Goal: Task Accomplishment & Management: Manage account settings

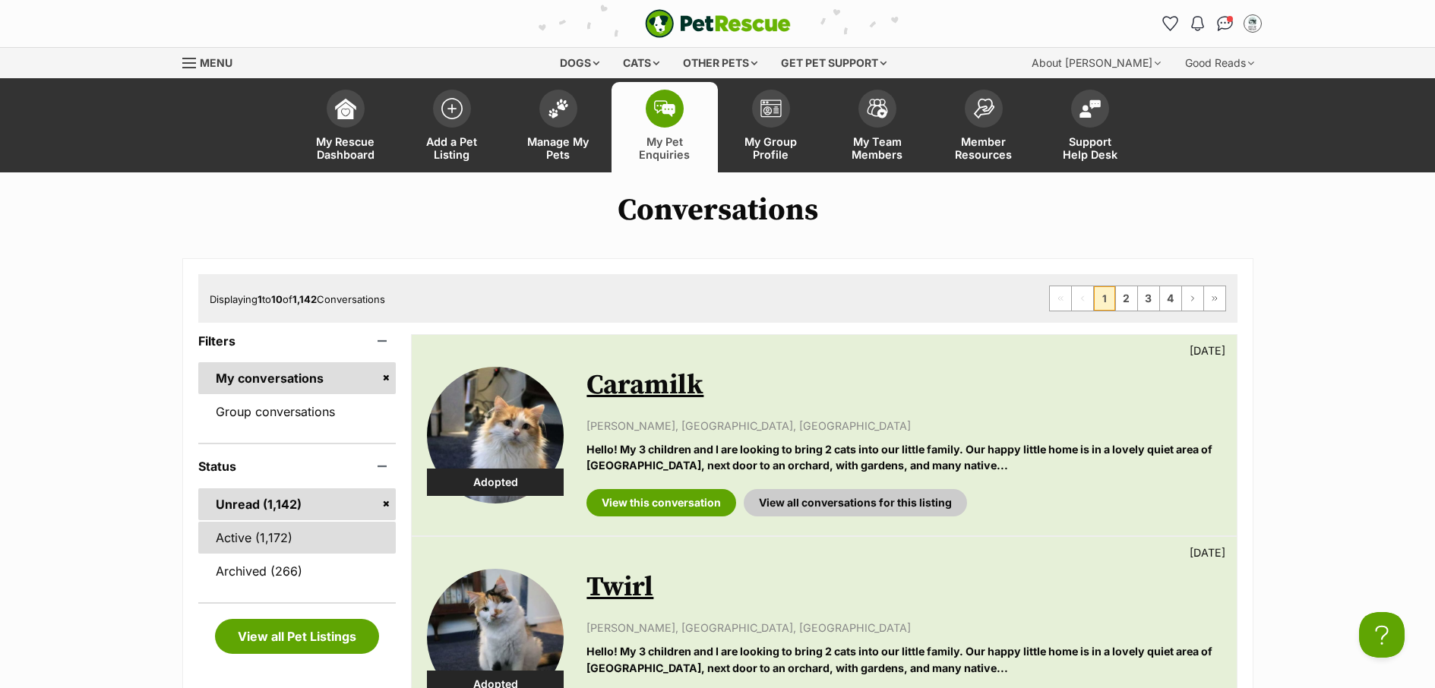
click at [235, 549] on link "Active (1,172)" at bounding box center [297, 538] width 198 height 32
click at [555, 160] on span "Manage My Pets" at bounding box center [558, 148] width 68 height 26
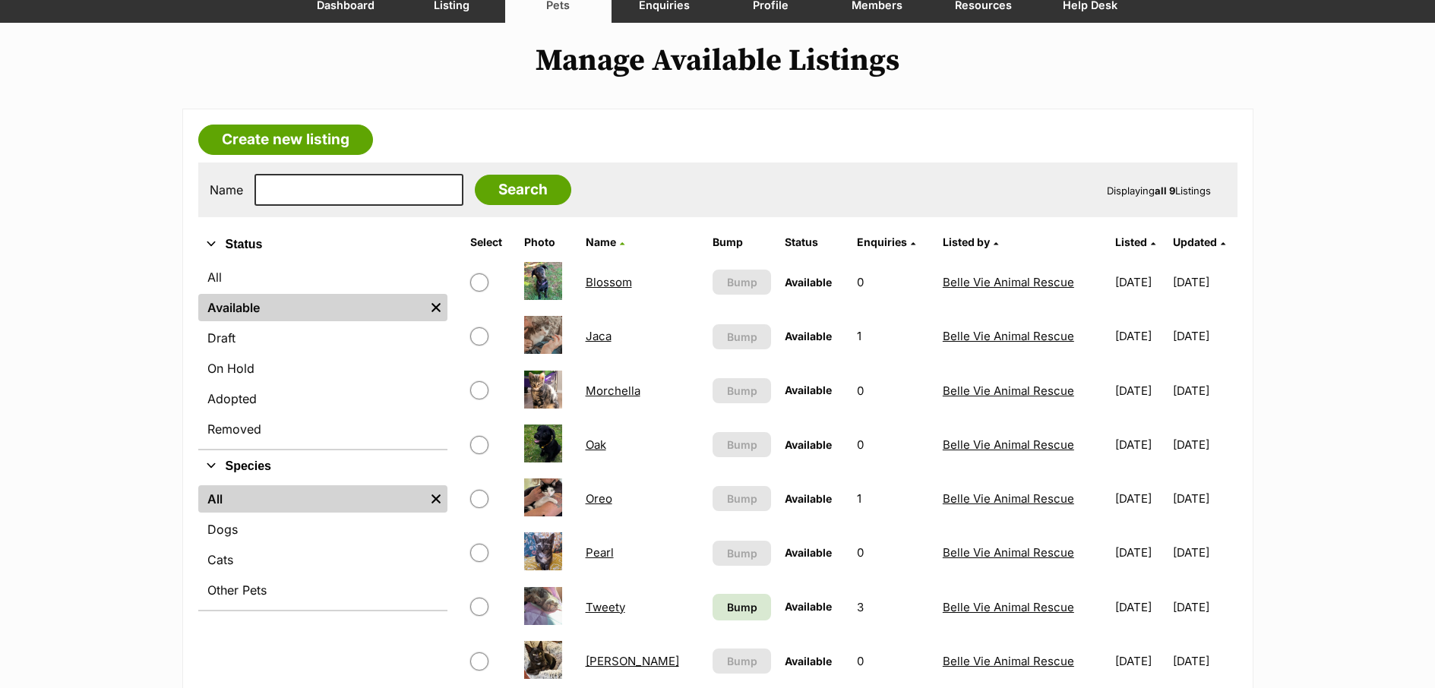
scroll to position [181, 0]
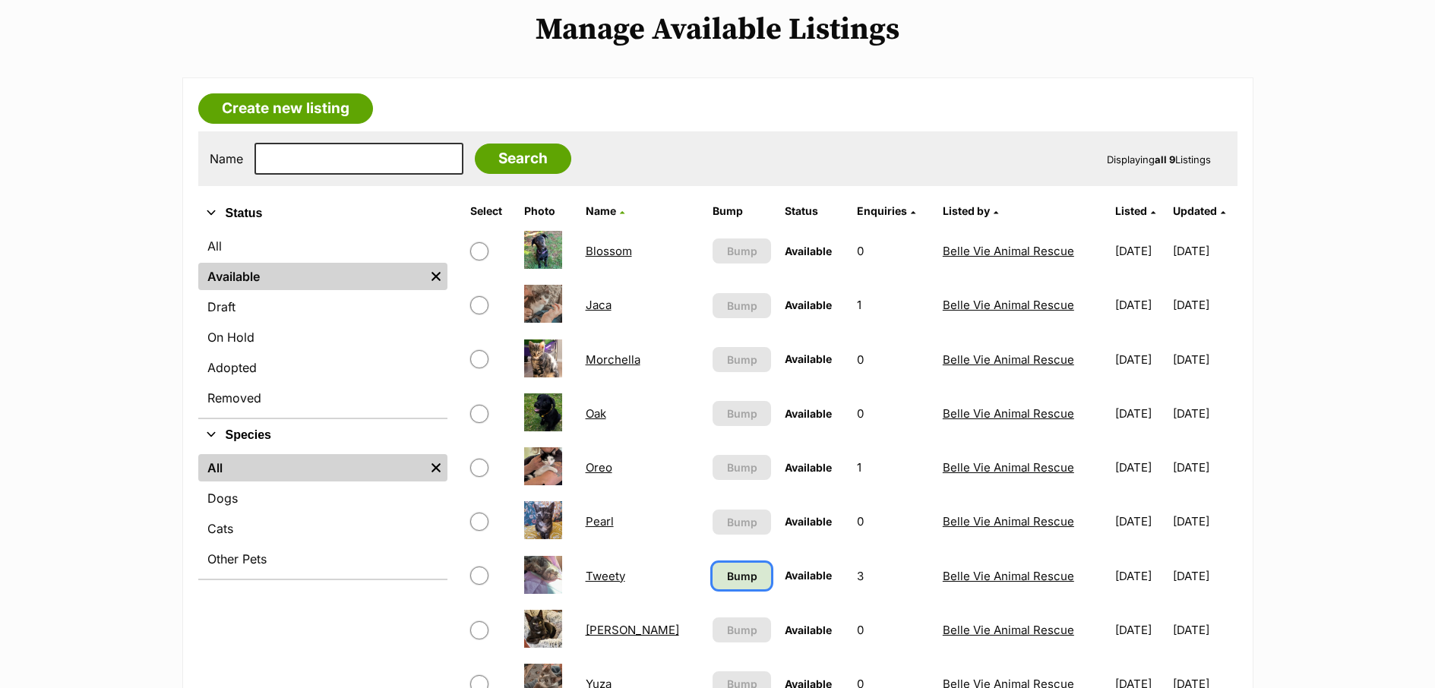
click at [713, 586] on link "Bump" at bounding box center [742, 576] width 59 height 27
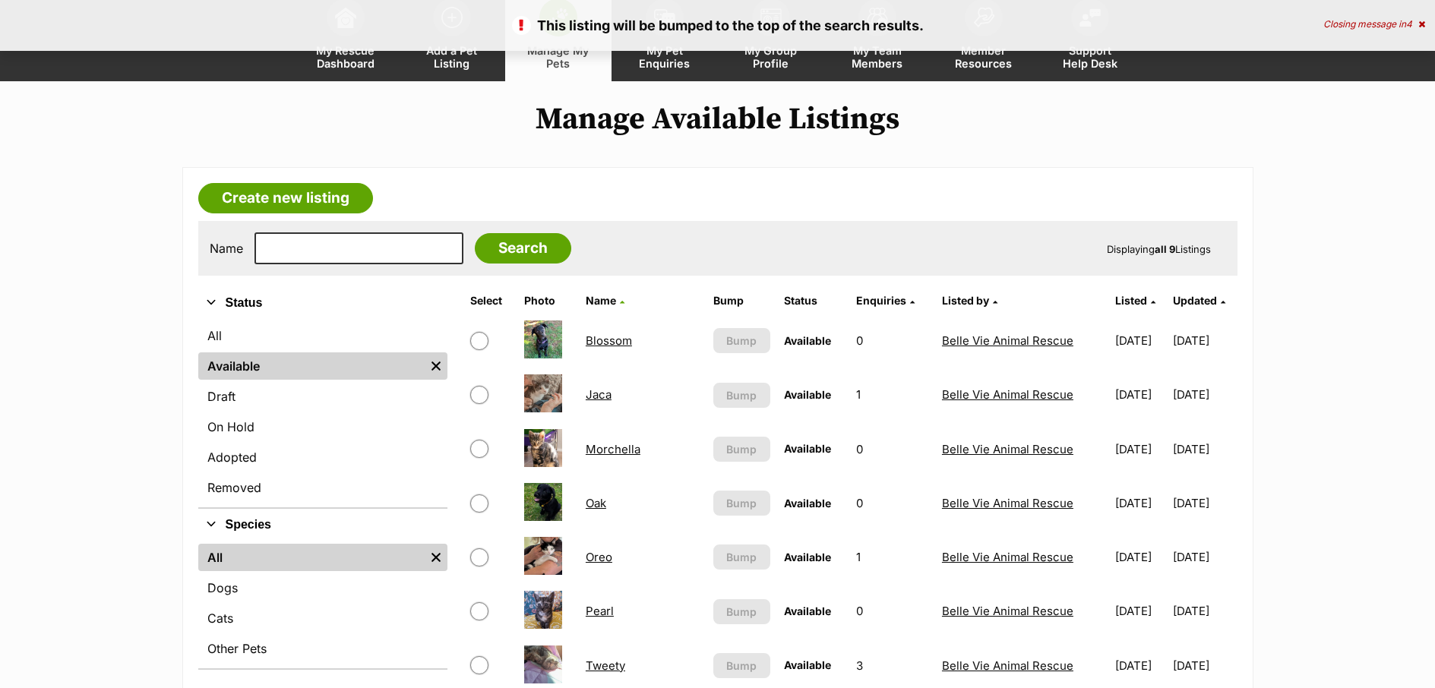
scroll to position [270, 0]
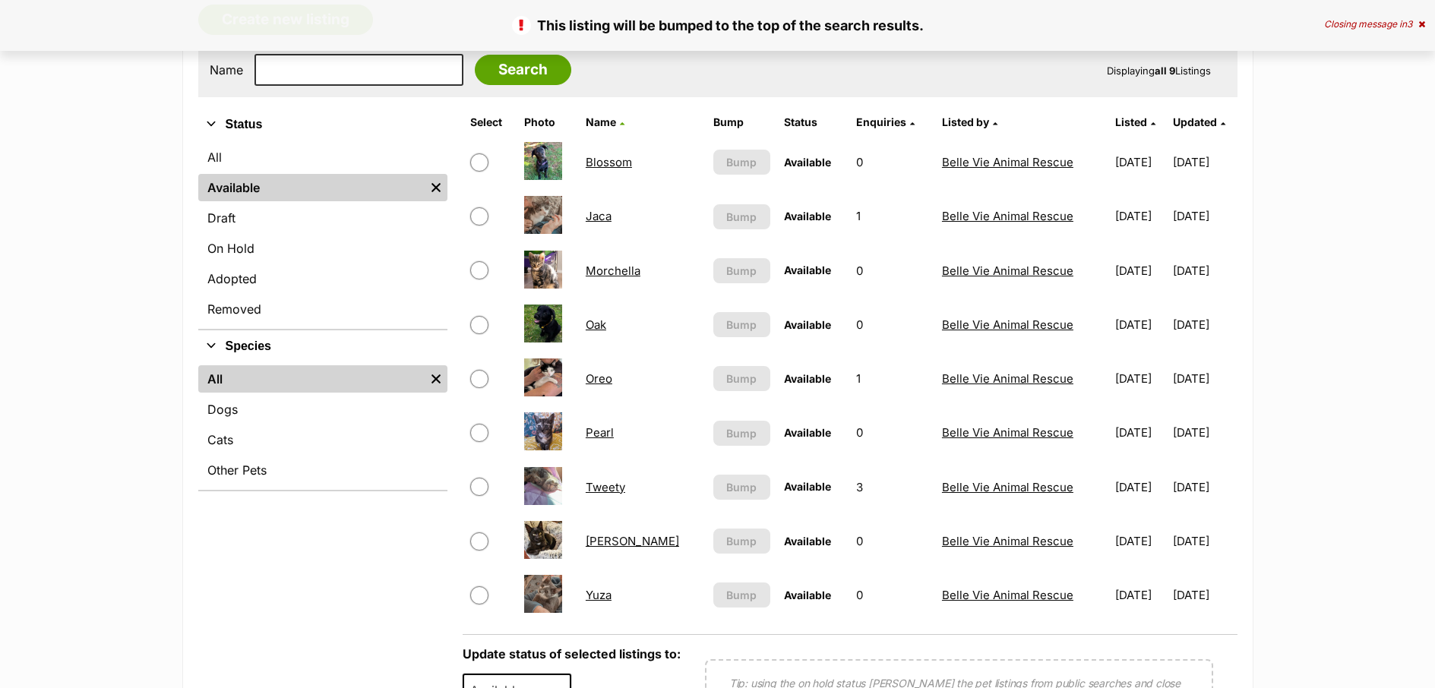
click at [598, 429] on link "Pearl" at bounding box center [600, 432] width 28 height 14
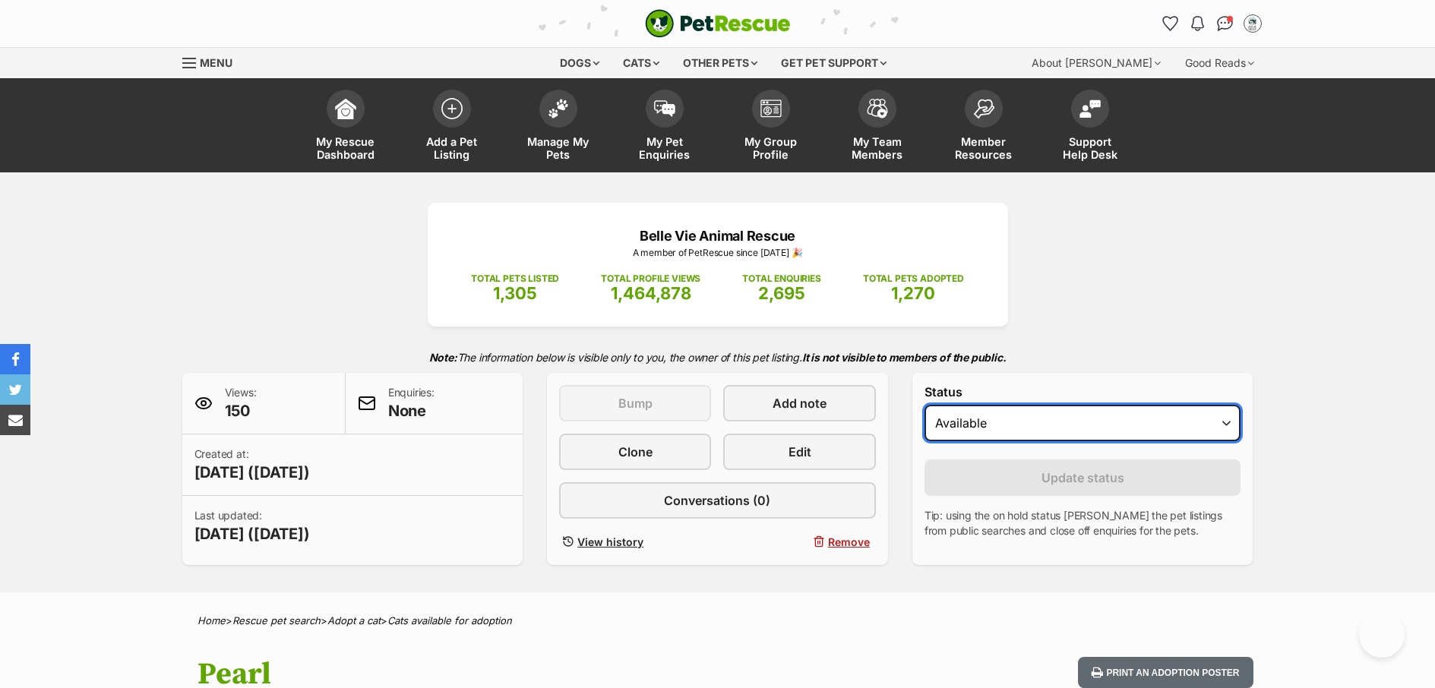
click at [991, 430] on select "Draft Available On hold Adopted" at bounding box center [1083, 423] width 317 height 36
select select "on_hold"
click at [925, 405] on select "Draft Available On hold Adopted" at bounding box center [1083, 423] width 317 height 36
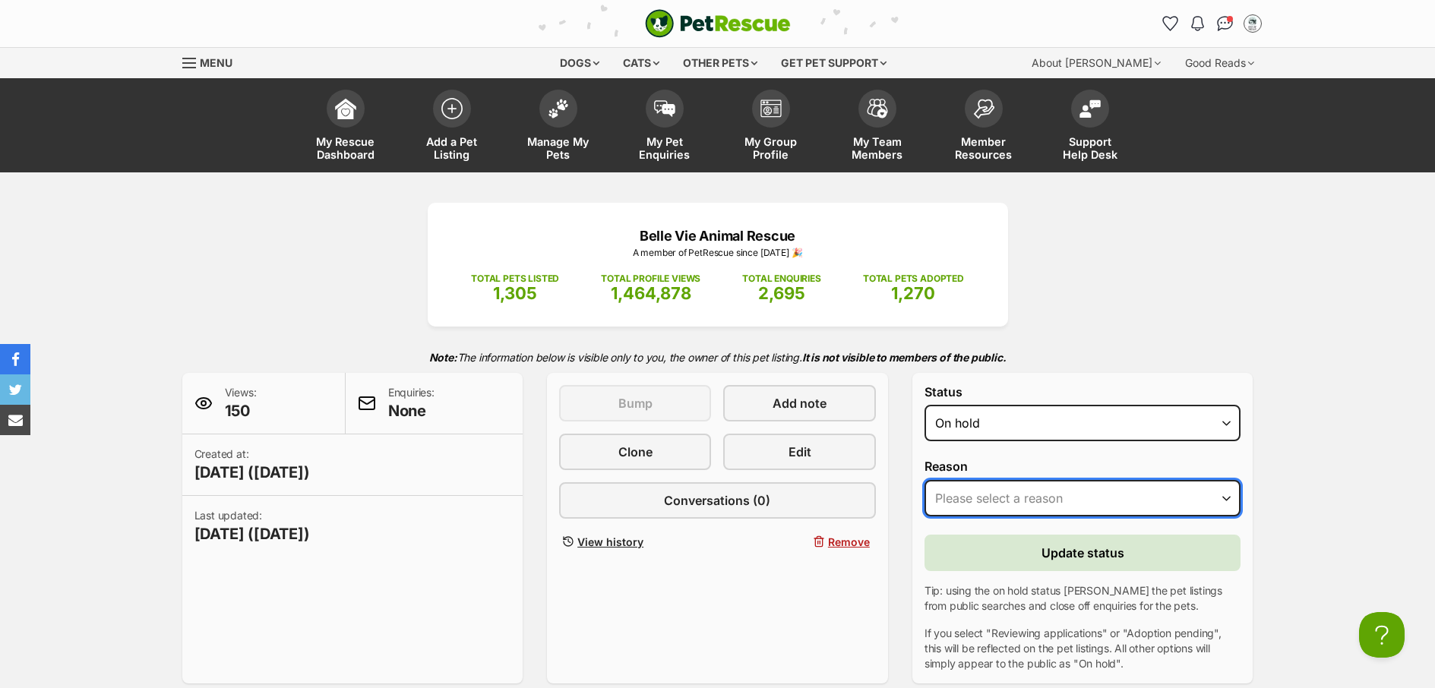
click at [1042, 511] on select "Please select a reason Medical reasons Reviewing applications Adoption pending …" at bounding box center [1083, 498] width 317 height 36
select select "adoption_pending"
click at [925, 480] on select "Please select a reason Medical reasons Reviewing applications Adoption pending …" at bounding box center [1083, 498] width 317 height 36
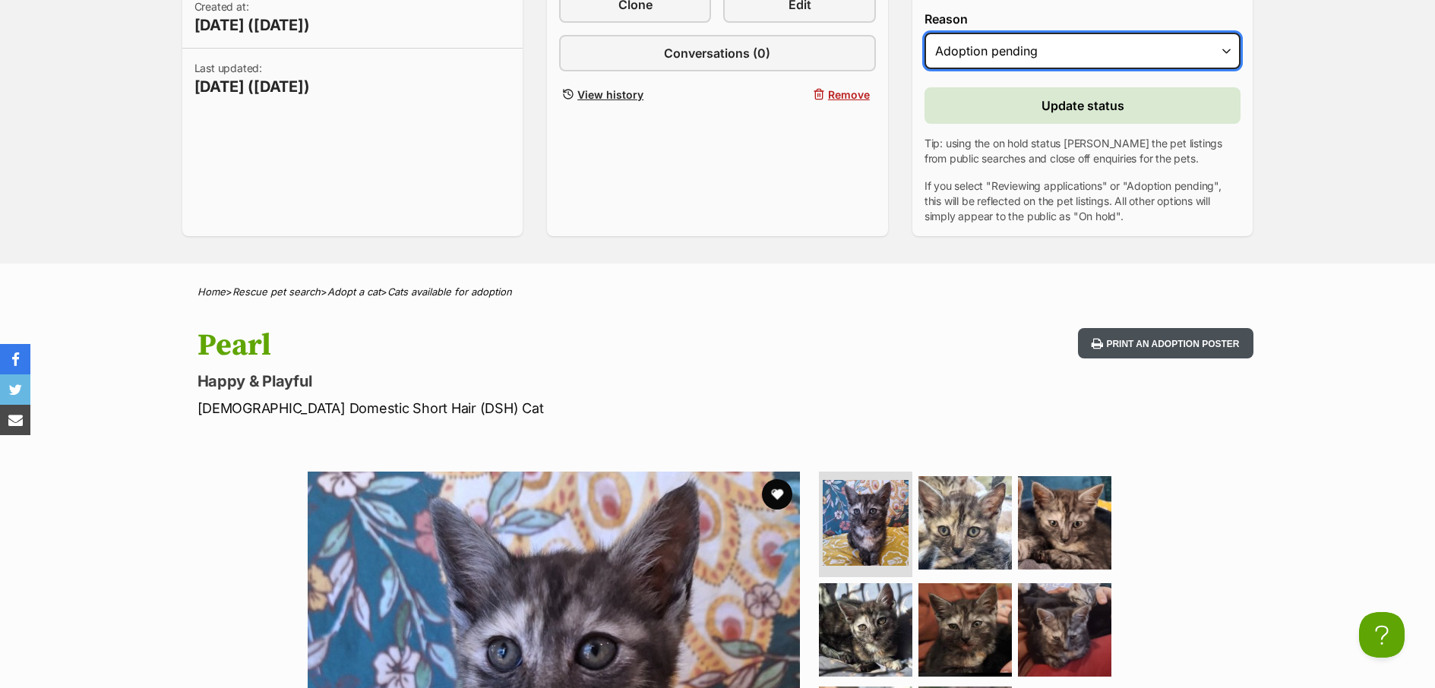
scroll to position [395, 0]
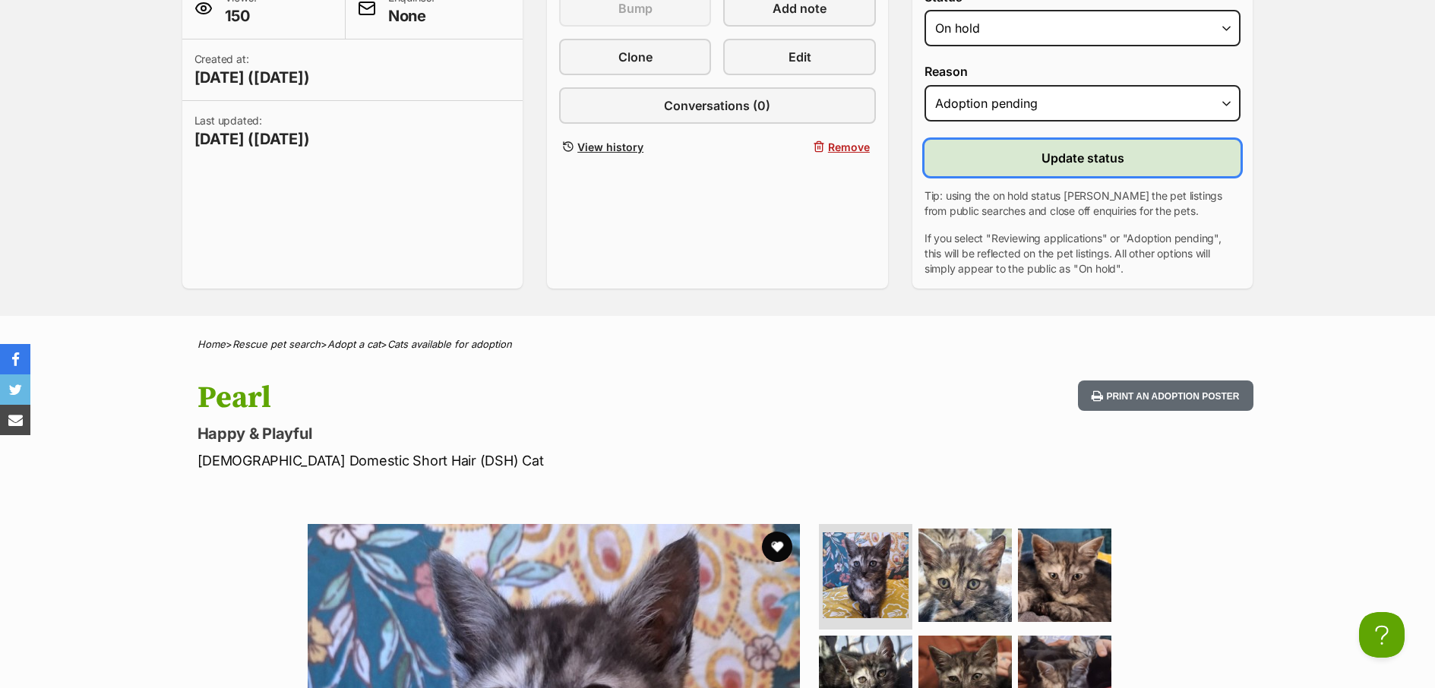
click at [1075, 163] on span "Update status" at bounding box center [1083, 158] width 83 height 18
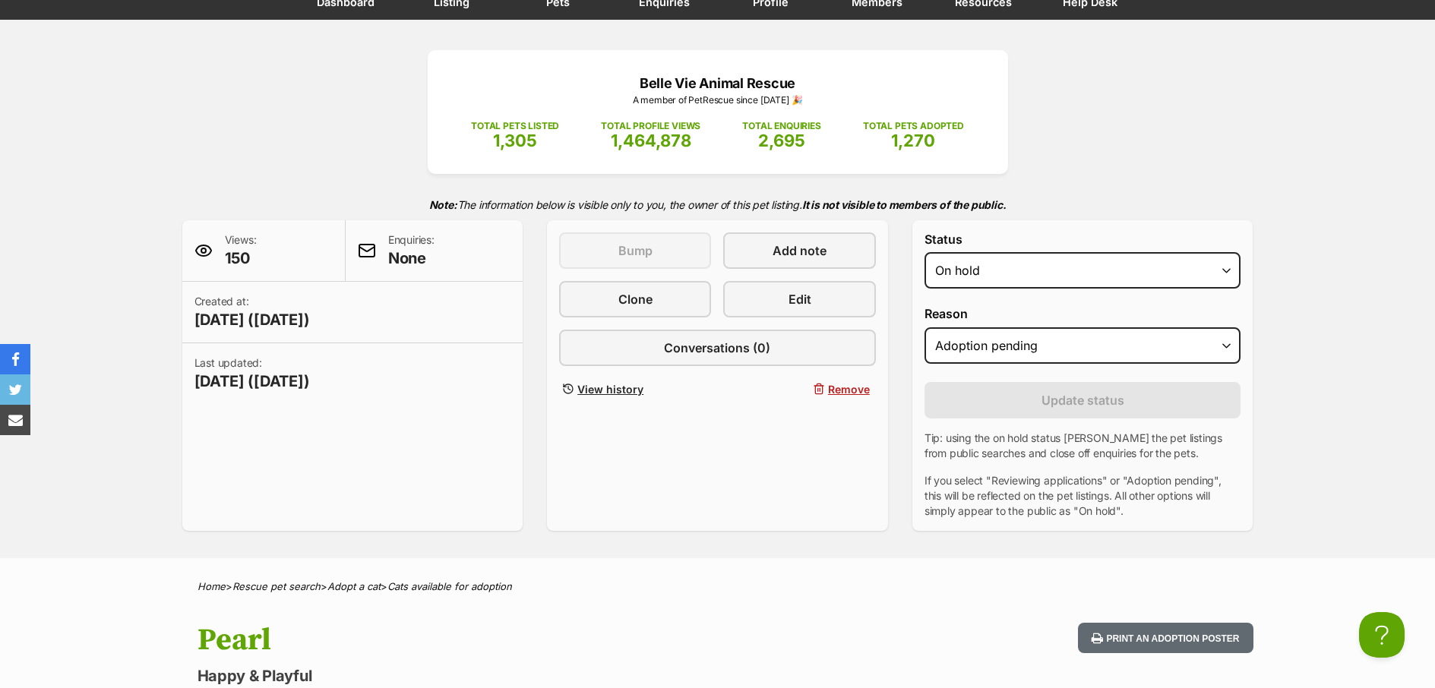
scroll to position [0, 0]
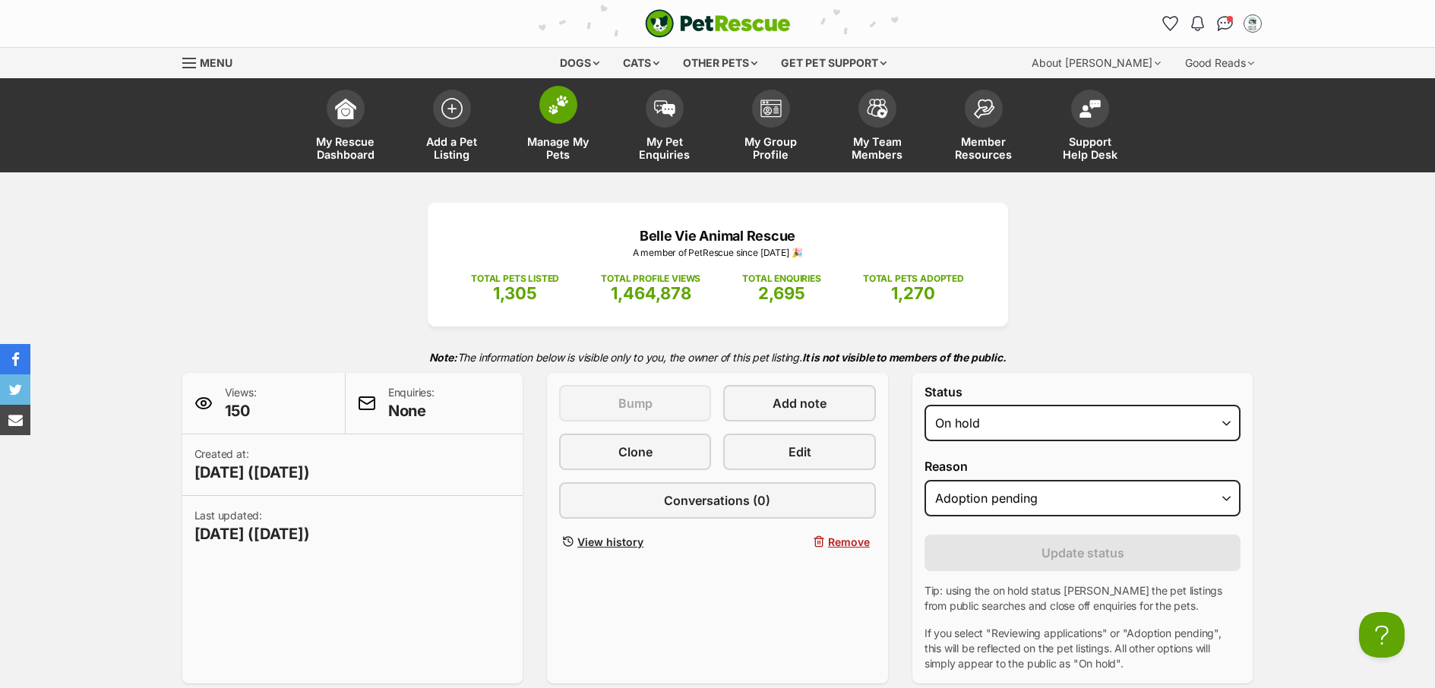
click at [566, 155] on span "Manage My Pets" at bounding box center [558, 148] width 68 height 26
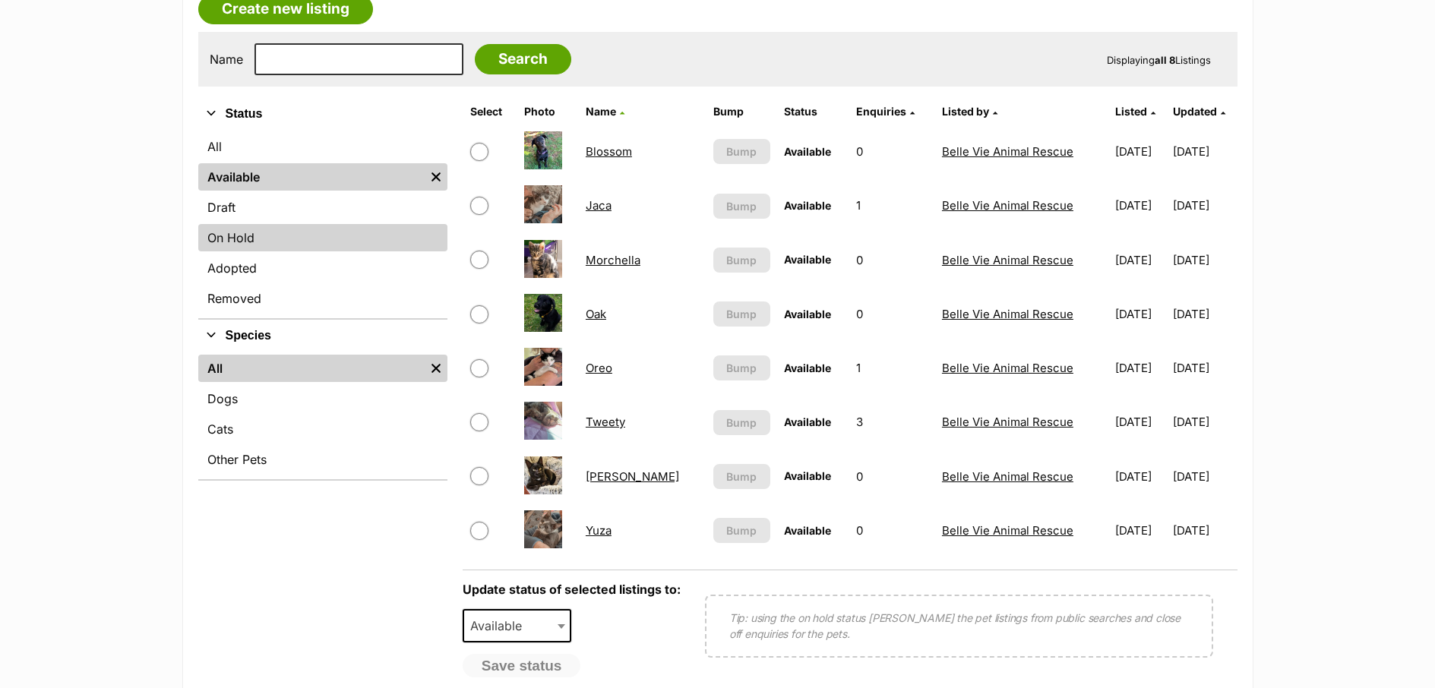
click at [239, 235] on link "On Hold" at bounding box center [322, 237] width 249 height 27
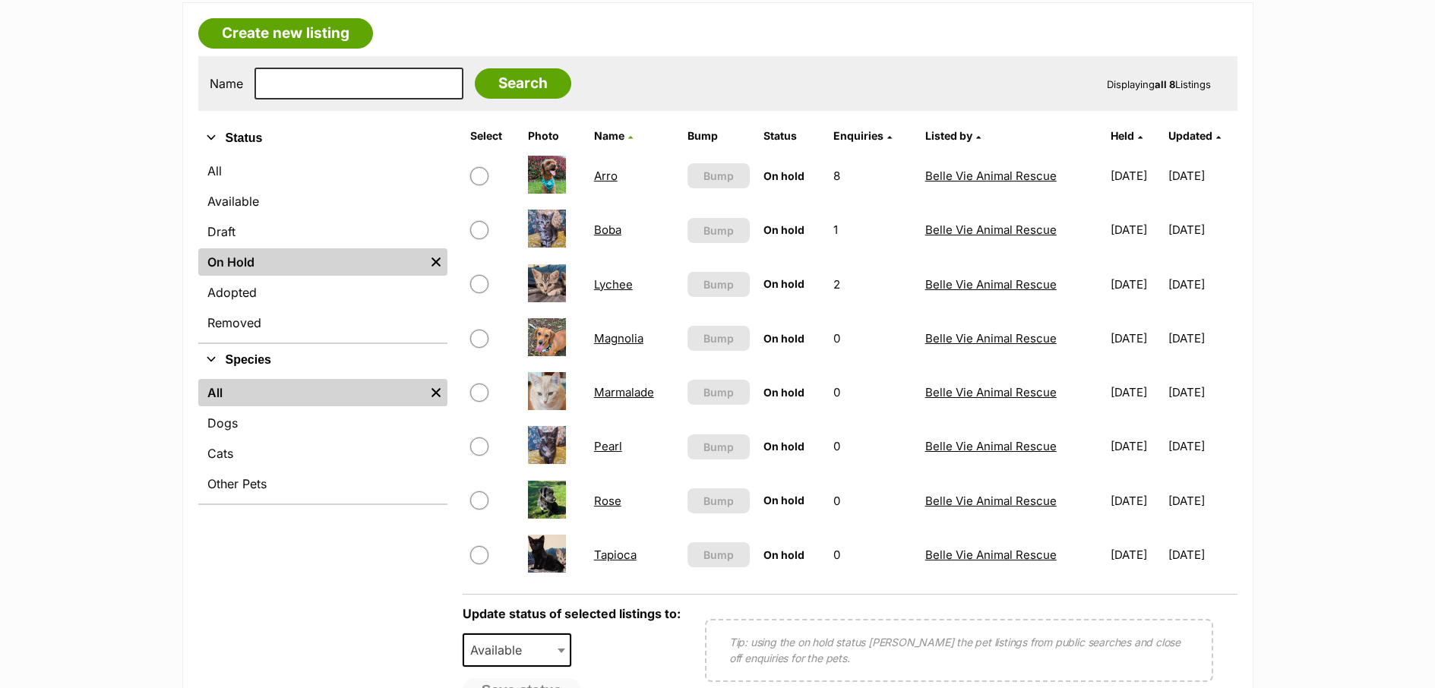
scroll to position [258, 0]
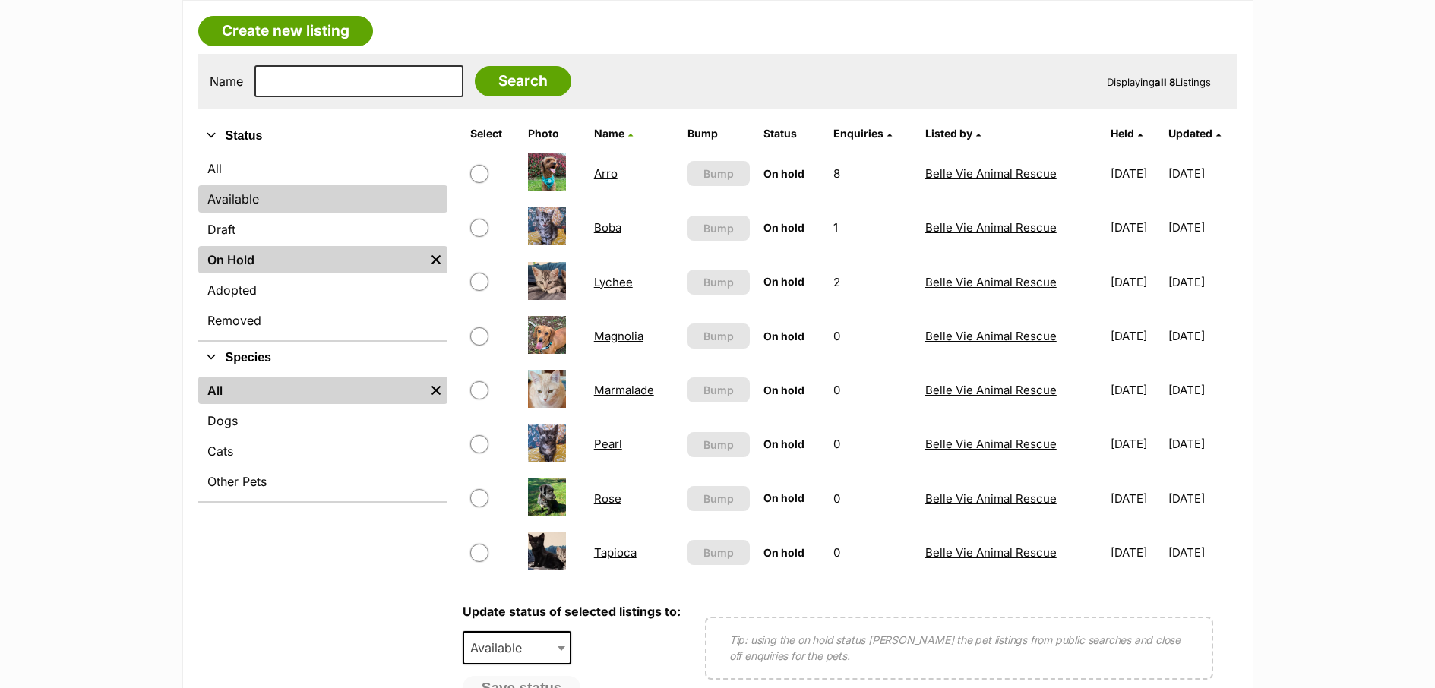
click at [249, 203] on link "Available" at bounding box center [322, 198] width 249 height 27
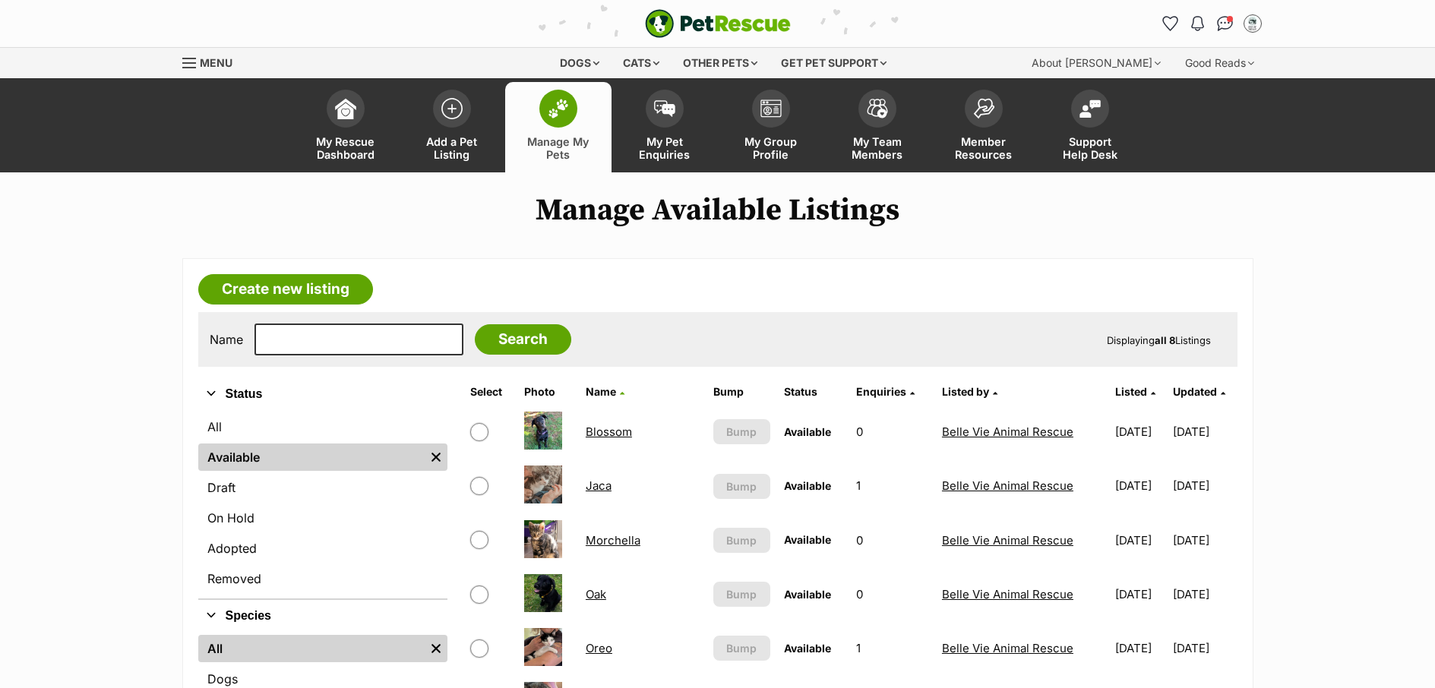
scroll to position [280, 0]
